Goal: Task Accomplishment & Management: Use online tool/utility

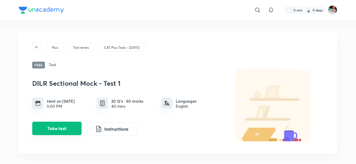
click at [48, 127] on button "Take test" at bounding box center [56, 127] width 49 height 13
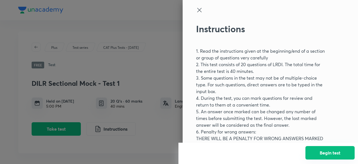
click at [329, 153] on button "Begin test" at bounding box center [330, 152] width 49 height 13
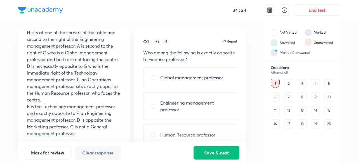
scroll to position [100, 0]
click at [312, 84] on div "4" at bounding box center [315, 83] width 9 height 9
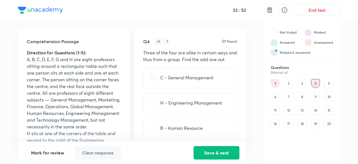
click at [329, 85] on div "5" at bounding box center [329, 83] width 9 height 9
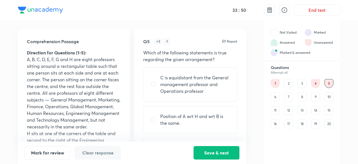
click at [278, 99] on div "6" at bounding box center [275, 96] width 9 height 9
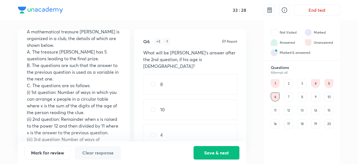
scroll to position [31, 0]
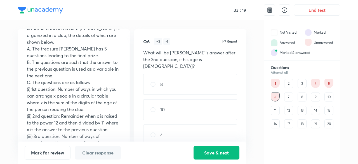
click at [329, 97] on div "10" at bounding box center [329, 96] width 9 height 9
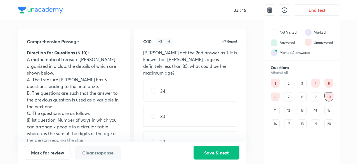
click at [272, 111] on div "11" at bounding box center [275, 110] width 9 height 9
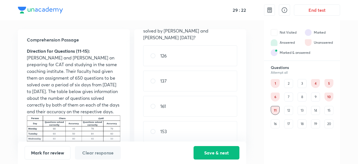
scroll to position [32, 0]
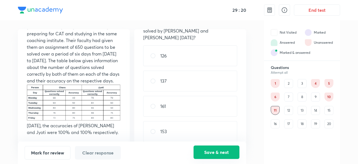
click at [202, 150] on button "Save & next" at bounding box center [217, 151] width 46 height 13
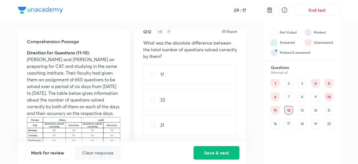
scroll to position [10, 0]
click at [326, 112] on div "15" at bounding box center [329, 110] width 9 height 9
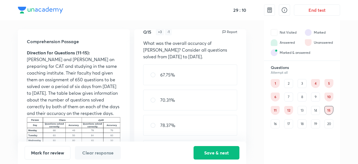
click at [275, 126] on div "16" at bounding box center [275, 123] width 9 height 9
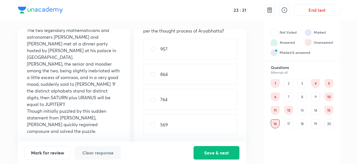
scroll to position [0, 0]
